Goal: Information Seeking & Learning: Learn about a topic

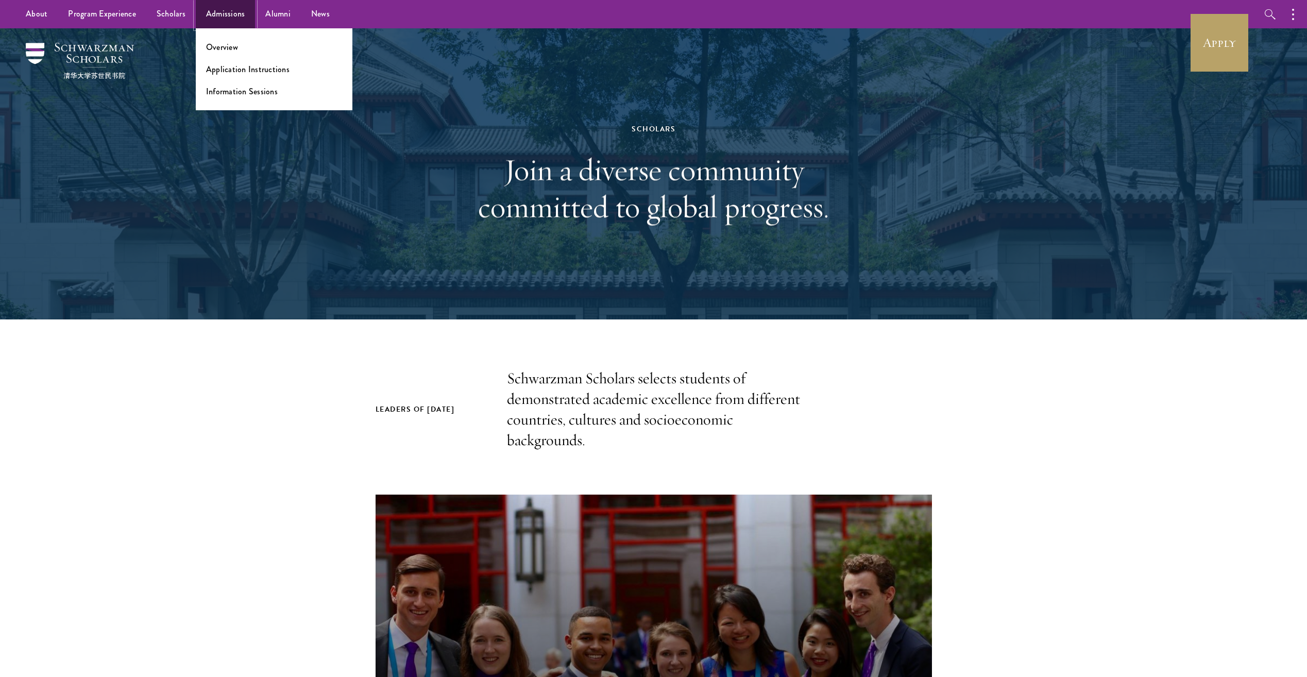
click at [223, 14] on link "Admissions" at bounding box center [226, 14] width 60 height 28
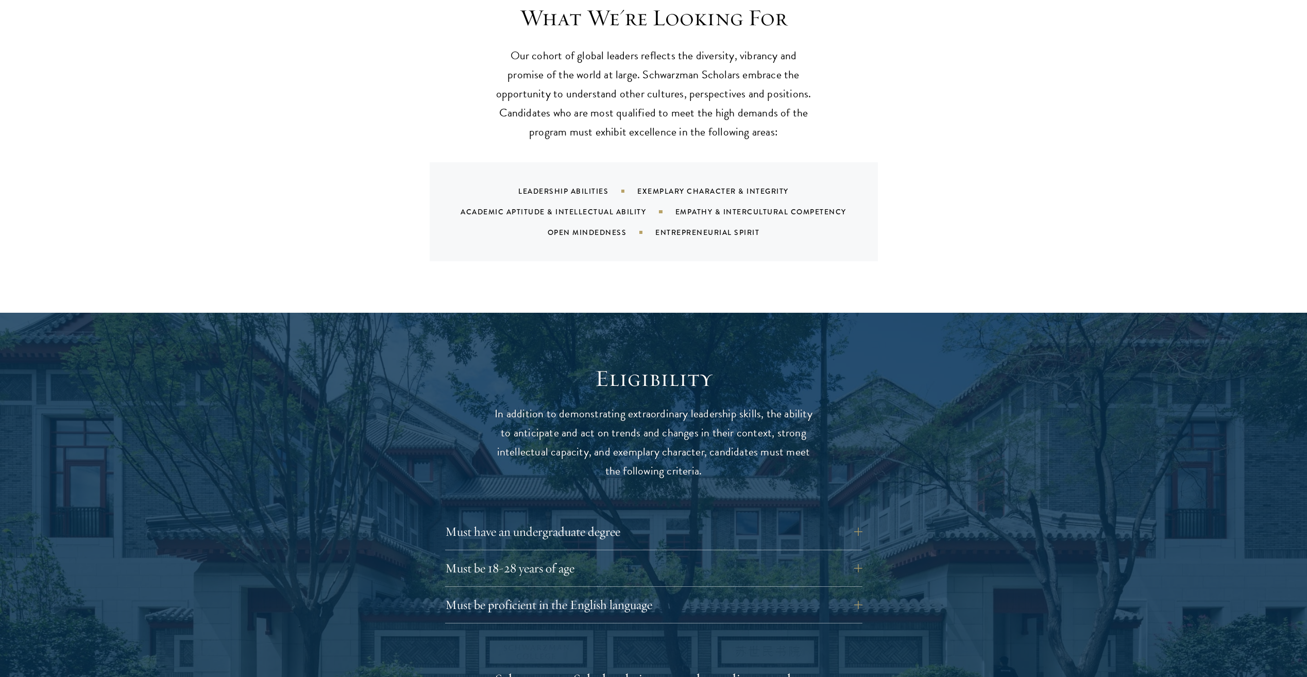
scroll to position [1030, 0]
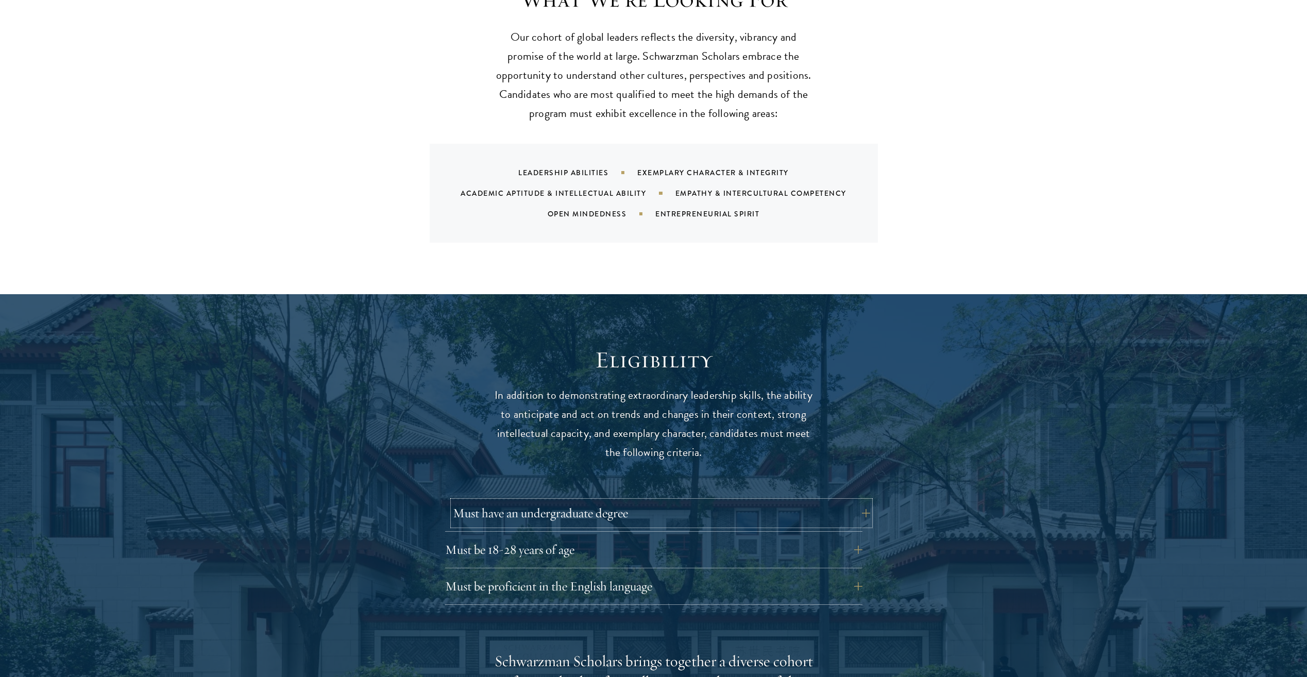
click at [610, 504] on button "Must have an undergraduate degree" at bounding box center [661, 513] width 417 height 25
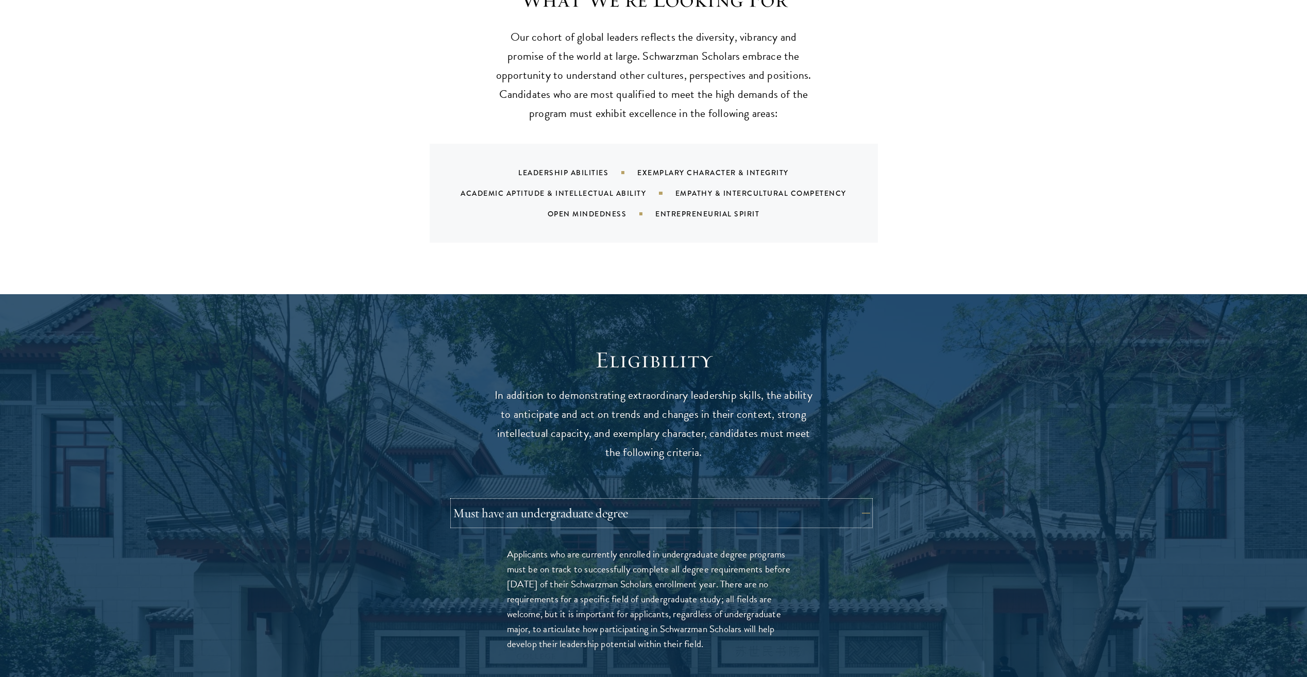
click at [610, 504] on button "Must have an undergraduate degree" at bounding box center [661, 513] width 417 height 25
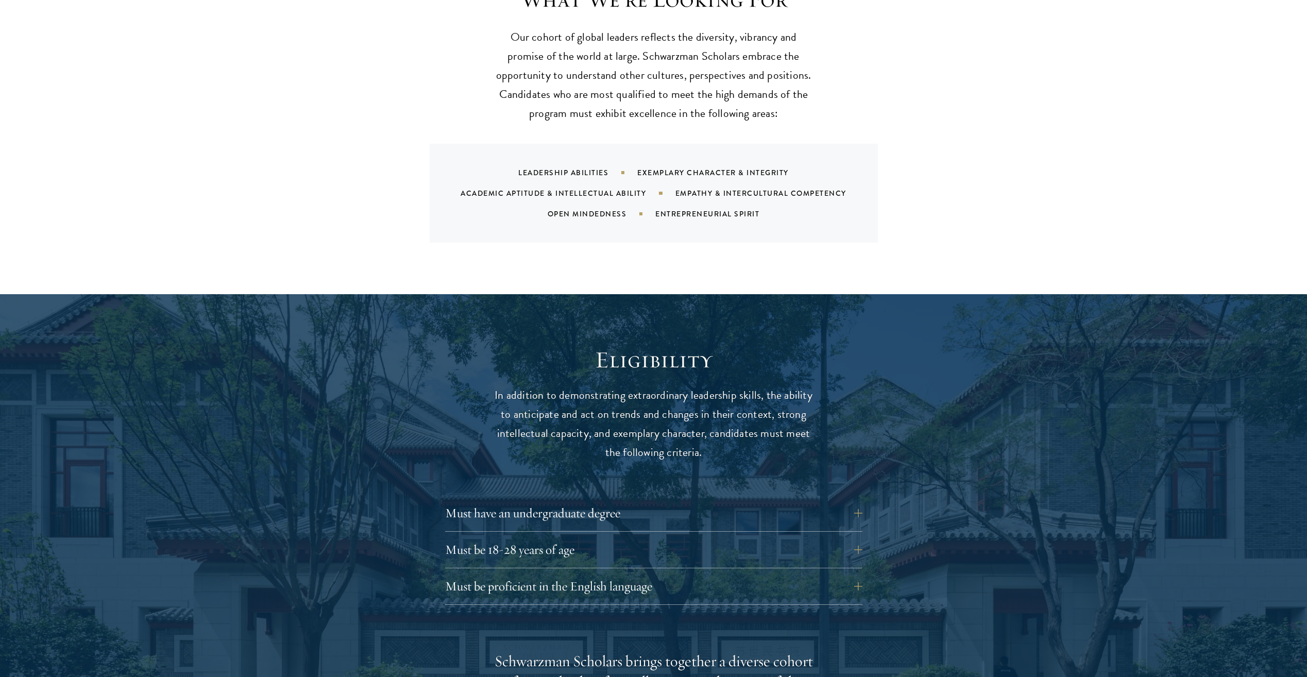
click at [609, 545] on div "Must be 18-28 years of age Candidates must be at least 18 but not yet 29 years …" at bounding box center [653, 552] width 417 height 31
click at [611, 539] on button "Must be 18-28 years of age" at bounding box center [661, 549] width 417 height 25
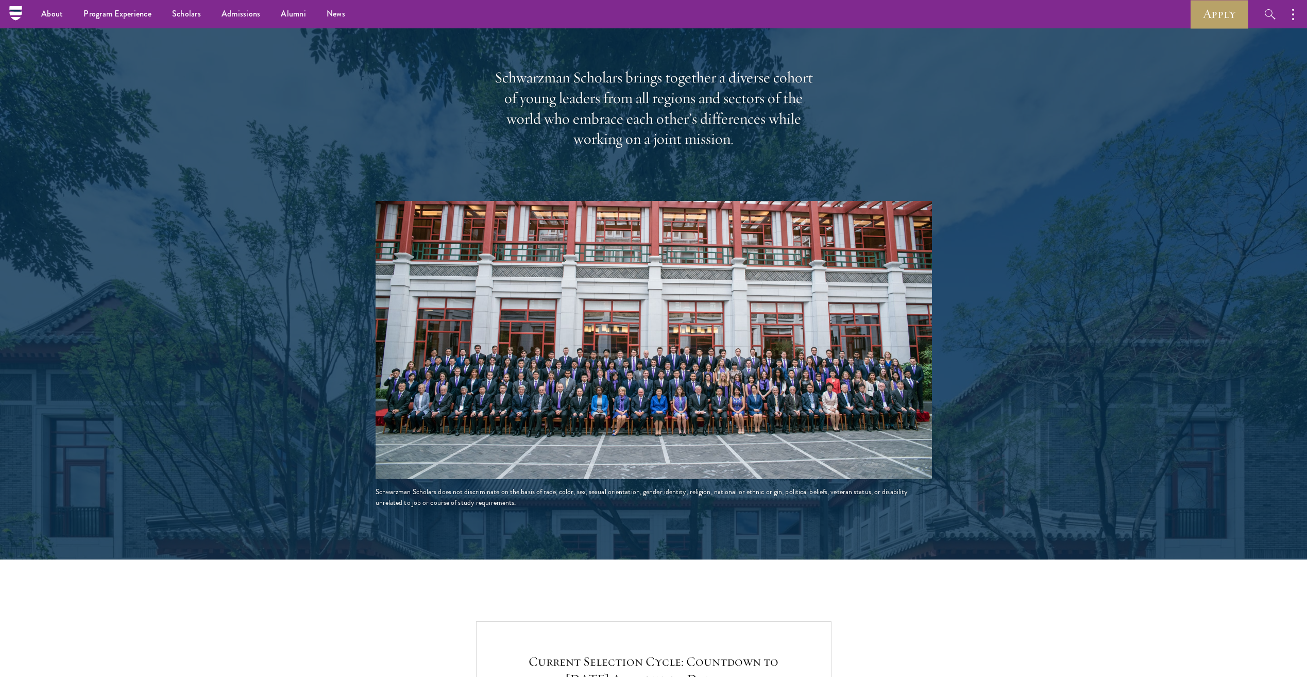
scroll to position [1339, 0]
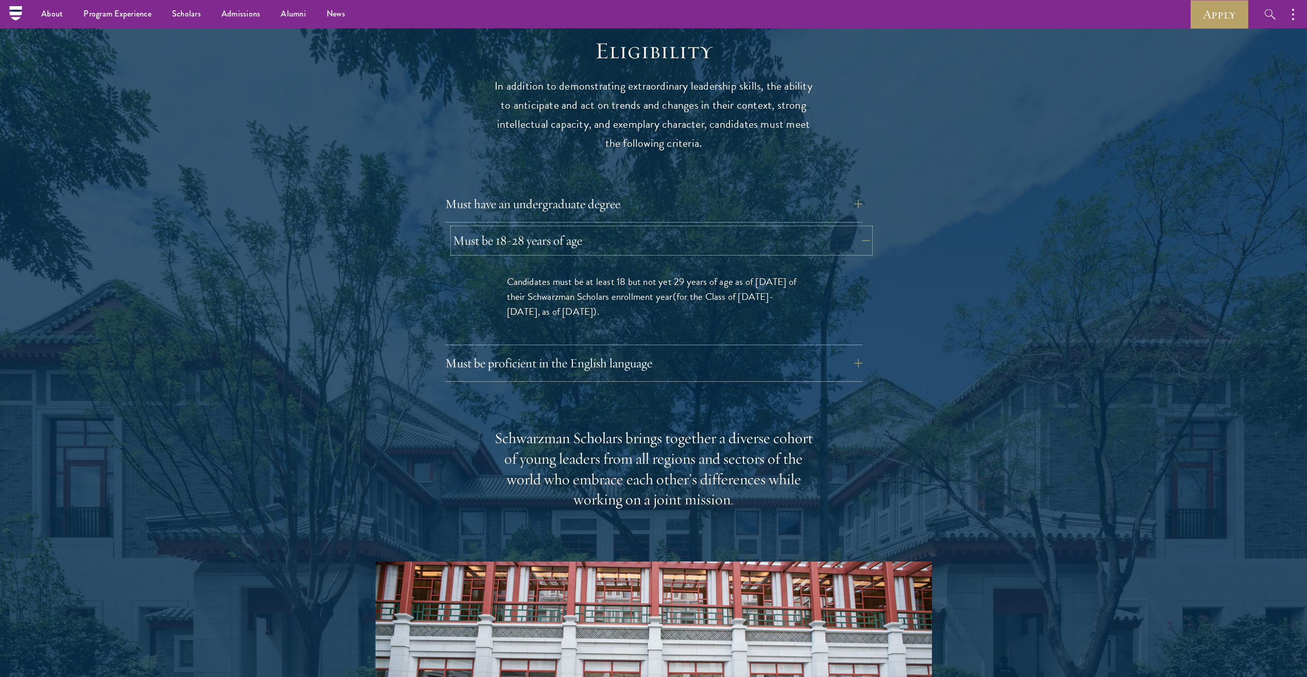
click at [737, 228] on button "Must be 18-28 years of age" at bounding box center [661, 240] width 417 height 25
